Goal: Information Seeking & Learning: Check status

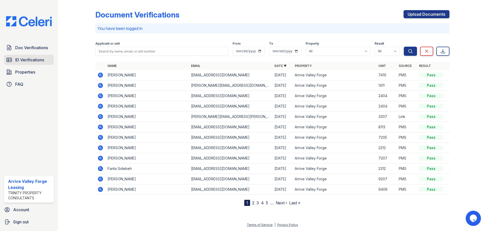
click at [22, 60] on span "ID Verifications" at bounding box center [29, 60] width 29 height 6
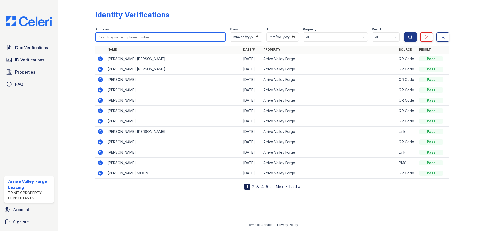
click at [123, 39] on input "search" at bounding box center [160, 36] width 130 height 9
type input "[PERSON_NAME]"
click at [404, 32] on button "Search" at bounding box center [410, 36] width 13 height 9
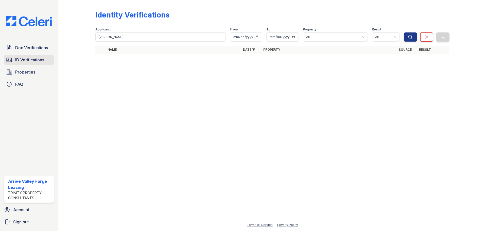
click at [35, 59] on span "ID Verifications" at bounding box center [29, 60] width 29 height 6
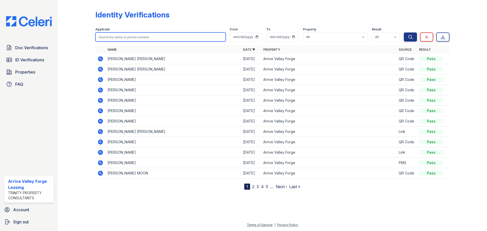
click at [129, 38] on input "search" at bounding box center [160, 36] width 130 height 9
type input "[PERSON_NAME]"
click at [404, 32] on button "Search" at bounding box center [410, 36] width 13 height 9
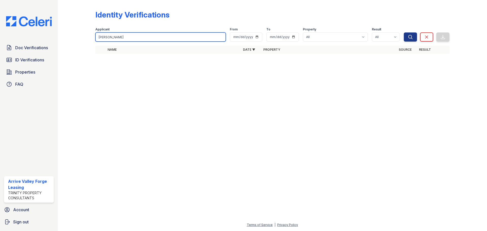
drag, startPoint x: 129, startPoint y: 39, endPoint x: 122, endPoint y: 37, distance: 7.5
click at [122, 37] on input "[PERSON_NAME]" at bounding box center [160, 36] width 130 height 9
type input "[PERSON_NAME]"
click at [404, 32] on button "Search" at bounding box center [410, 36] width 13 height 9
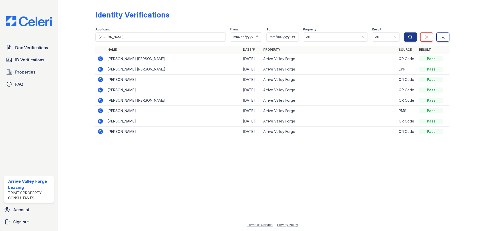
click at [102, 60] on icon at bounding box center [100, 58] width 5 height 5
